Goal: Navigation & Orientation: Find specific page/section

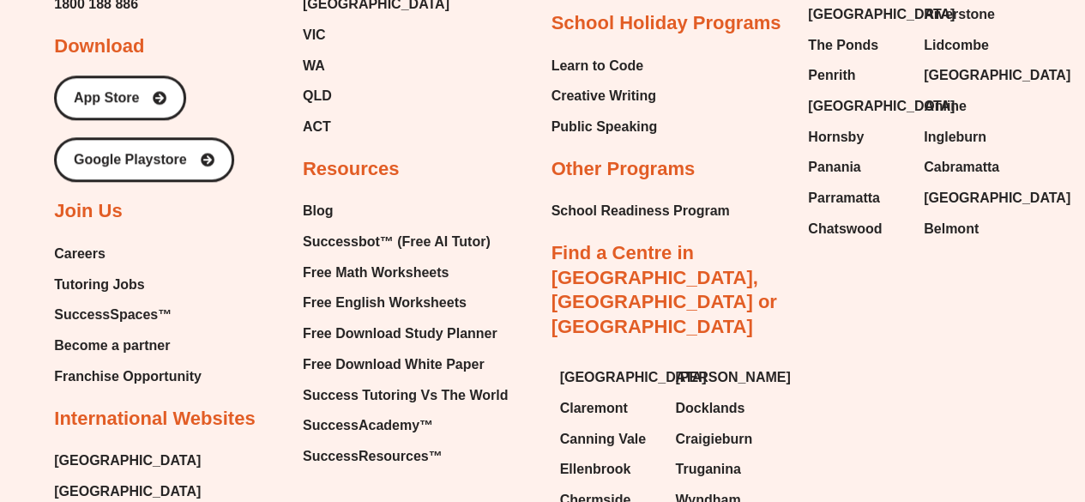
scroll to position [7249, 0]
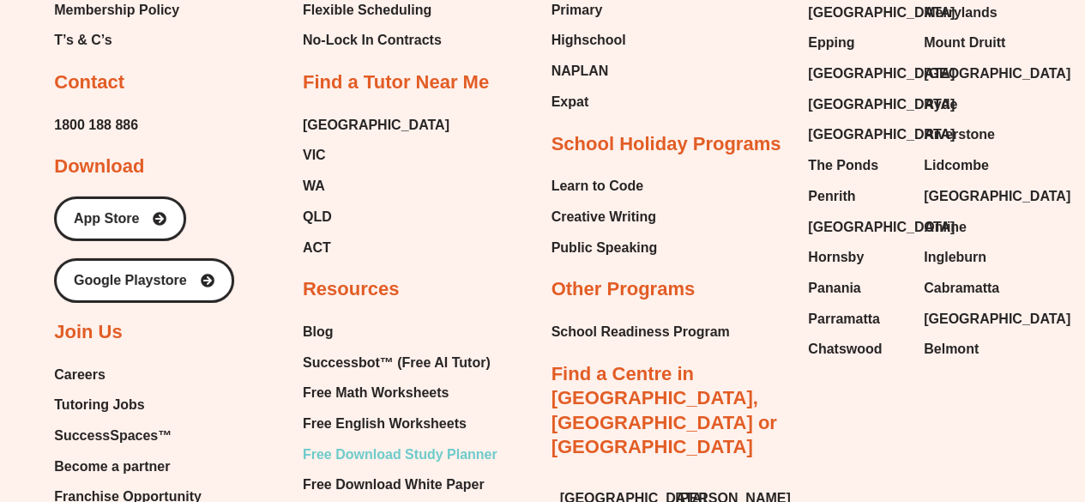
scroll to position [12617, 0]
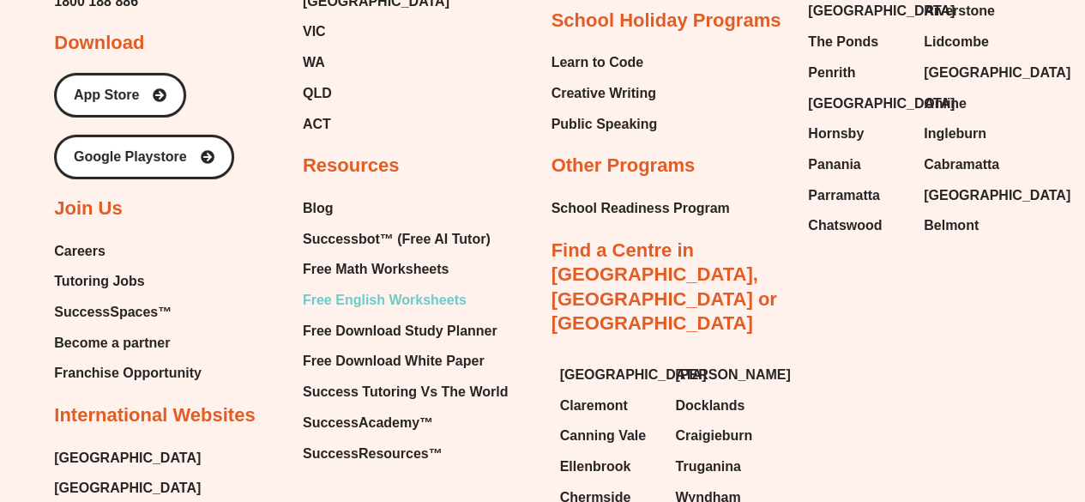
click at [372, 313] on span "Free English Worksheets" at bounding box center [385, 300] width 164 height 26
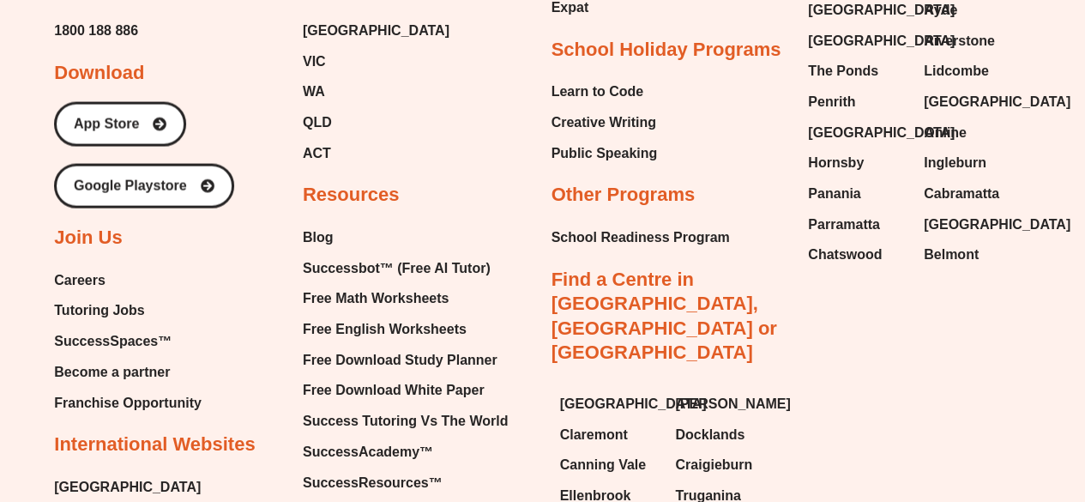
scroll to position [17987, 0]
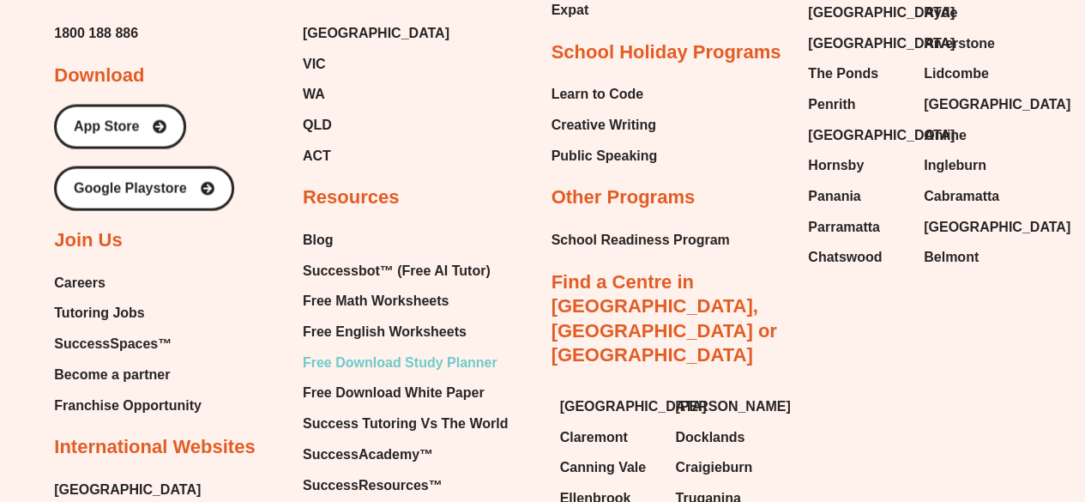
click at [365, 350] on span "Free Download Study Planner" at bounding box center [400, 363] width 195 height 26
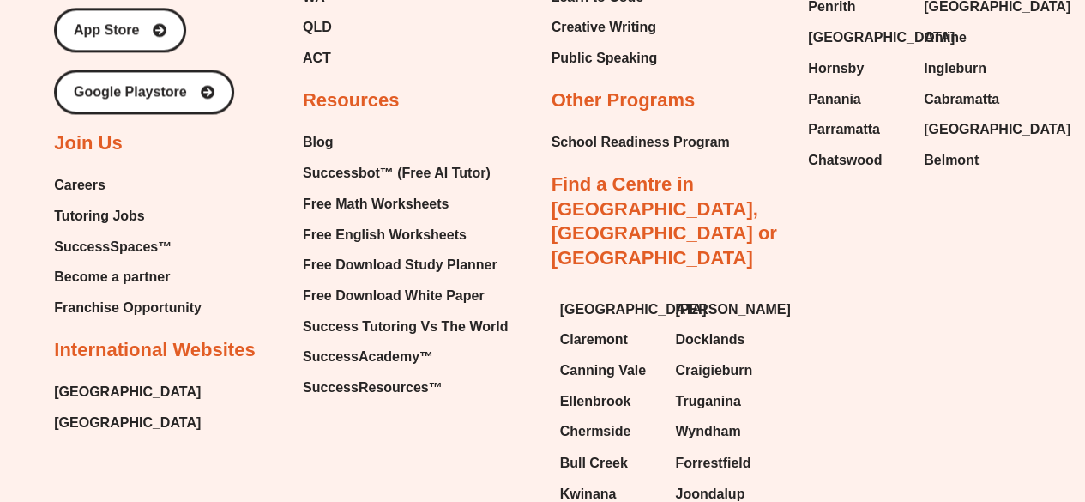
scroll to position [4430, 0]
click at [406, 285] on span "Free Download White Paper" at bounding box center [394, 295] width 182 height 26
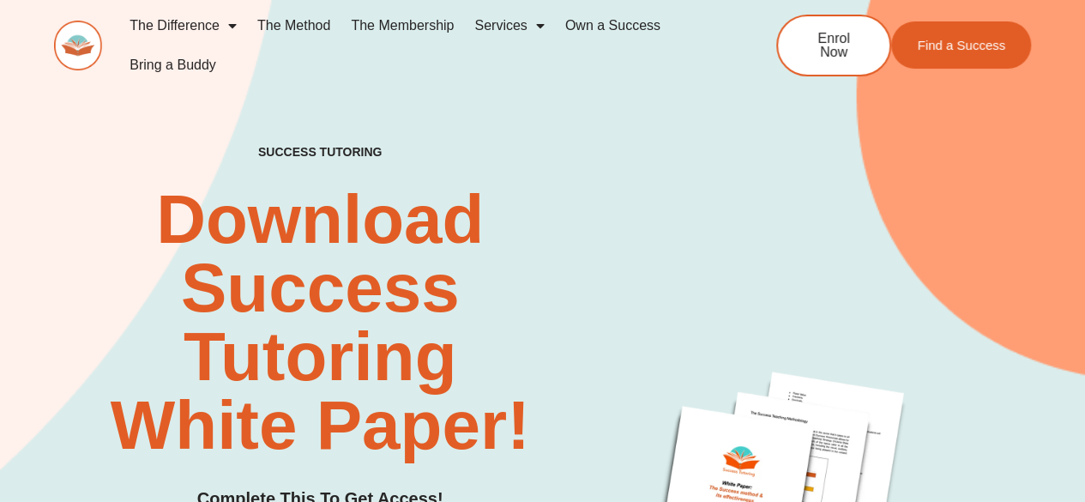
click at [75, 35] on img at bounding box center [78, 46] width 48 height 50
